Goal: Information Seeking & Learning: Learn about a topic

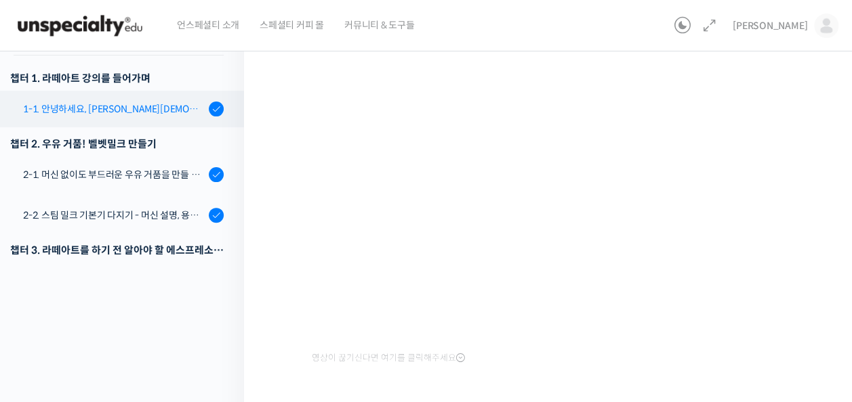
click at [139, 116] on div "1-1. 안녕하세요, [PERSON_NAME][DEMOGRAPHIC_DATA][PERSON_NAME]입니다." at bounding box center [114, 109] width 182 height 15
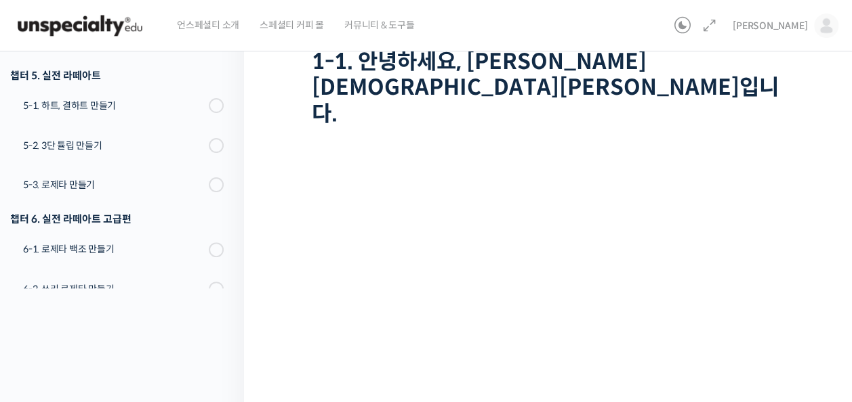
scroll to position [462, 0]
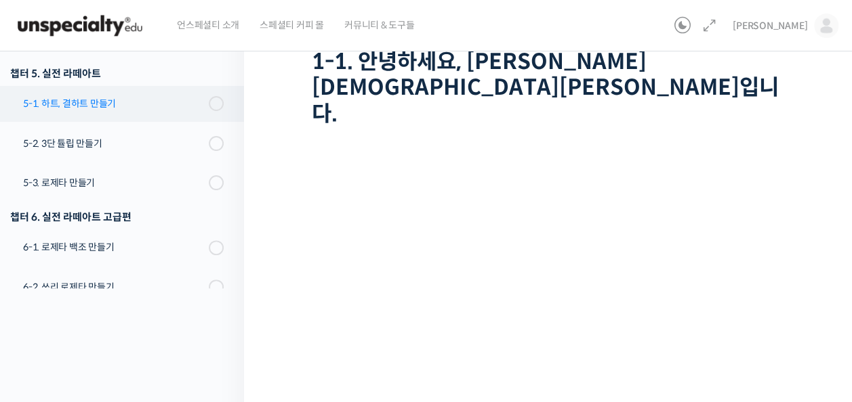
click at [100, 100] on div "5-1. 하트, 결하트 만들기" at bounding box center [114, 103] width 182 height 15
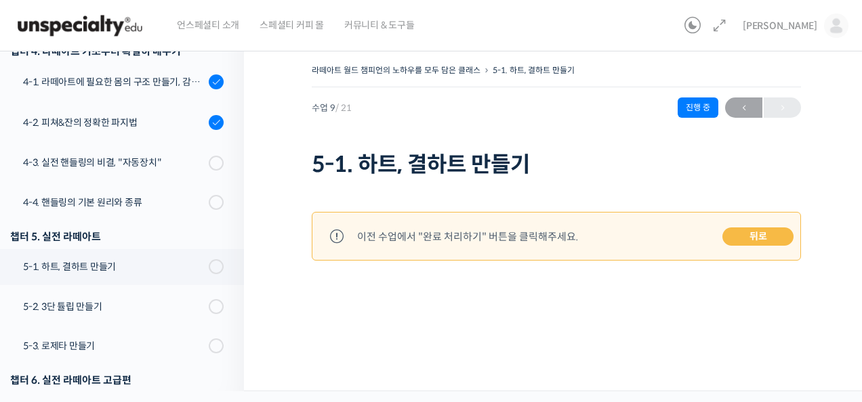
scroll to position [400, 0]
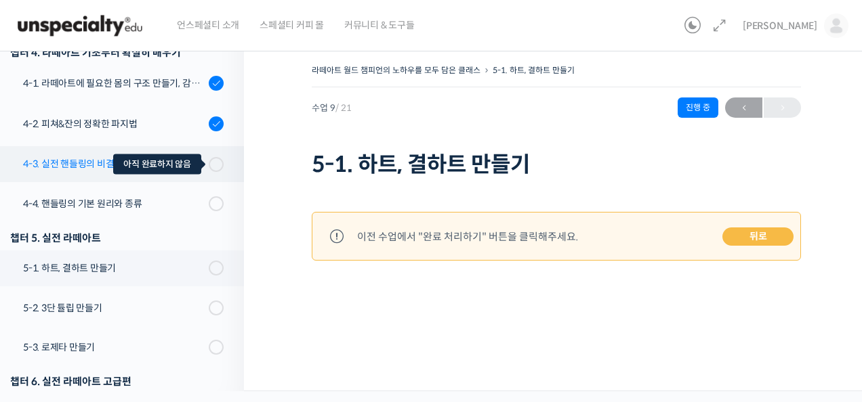
click at [209, 165] on span at bounding box center [212, 164] width 7 height 15
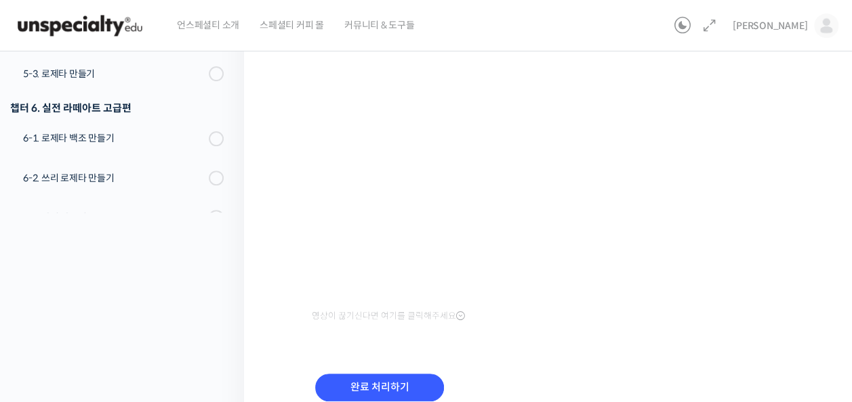
scroll to position [238, 0]
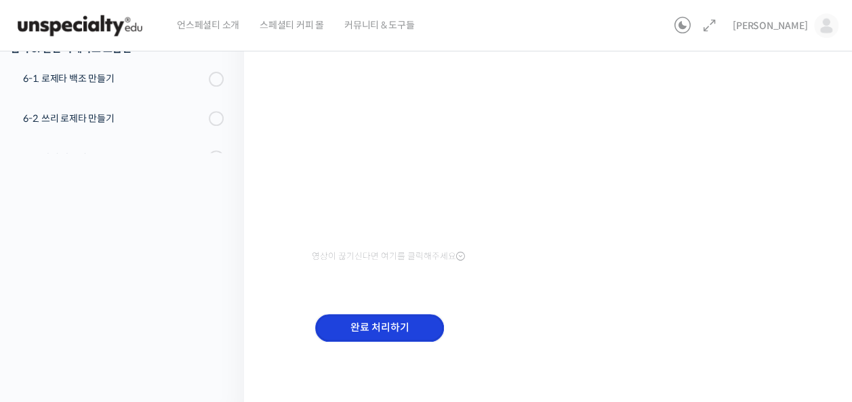
click at [390, 323] on input "완료 처리하기" at bounding box center [379, 328] width 129 height 28
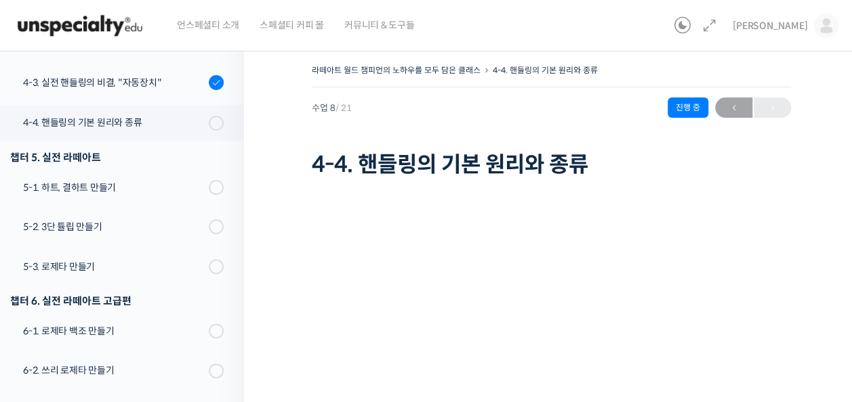
scroll to position [536, 0]
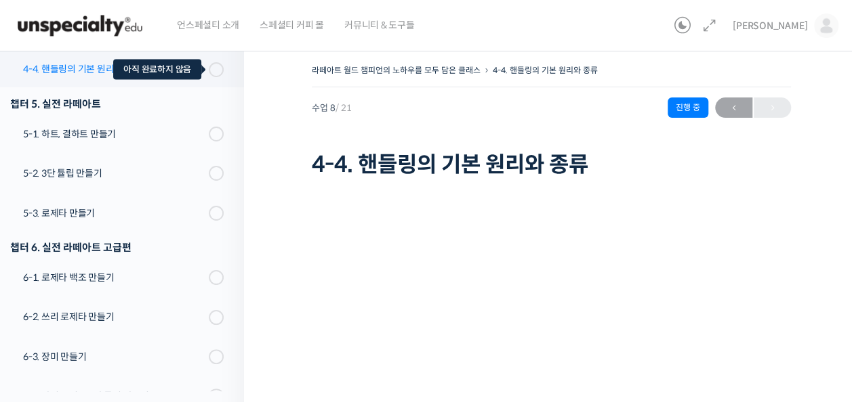
click at [216, 73] on span at bounding box center [219, 69] width 7 height 15
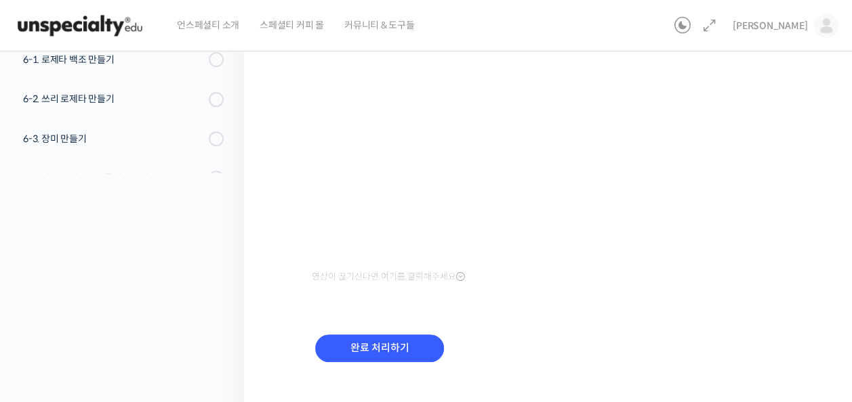
scroll to position [237, 0]
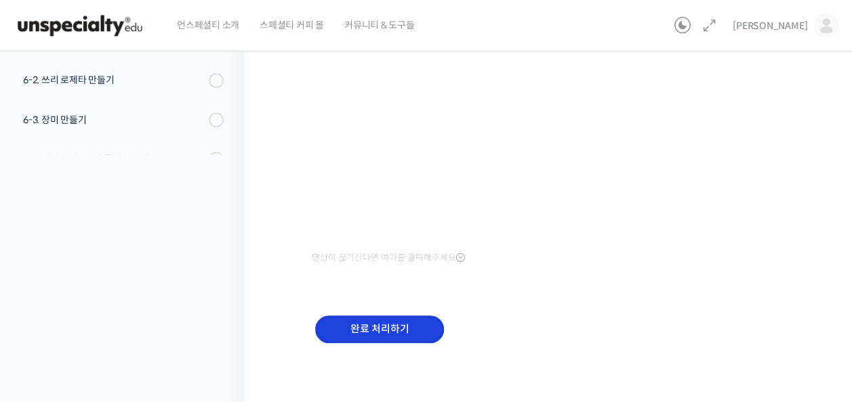
click at [398, 333] on input "완료 처리하기" at bounding box center [379, 330] width 129 height 28
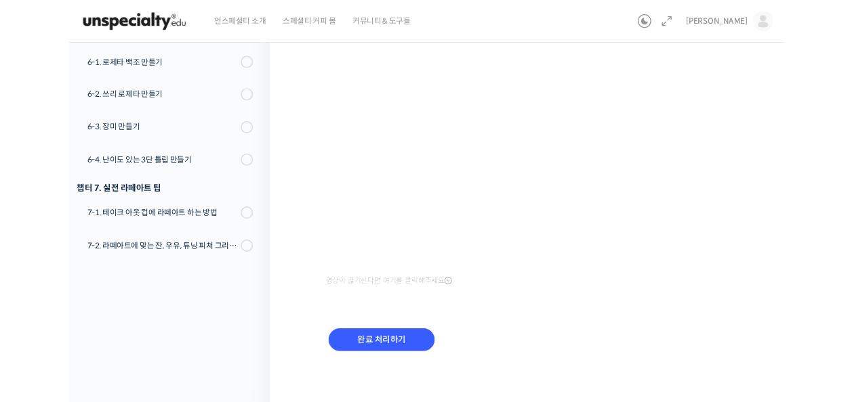
scroll to position [157, 0]
